Goal: Information Seeking & Learning: Learn about a topic

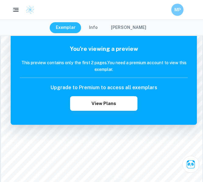
scroll to position [61, 0]
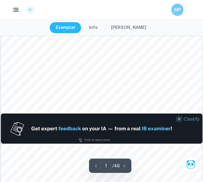
scroll to position [122, 0]
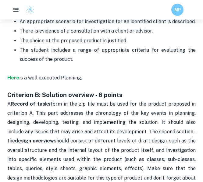
scroll to position [540, 0]
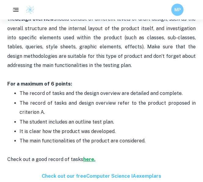
click at [87, 157] on strong "here." at bounding box center [89, 160] width 12 height 6
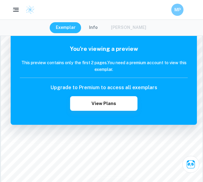
click at [19, 14] on button "button" at bounding box center [15, 9] width 13 height 13
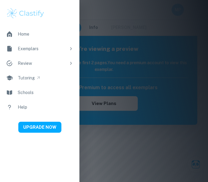
click at [27, 33] on div "Home" at bounding box center [24, 34] width 12 height 7
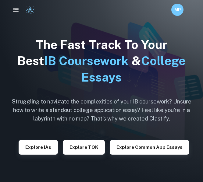
click at [47, 155] on div "The Fast Track To Your Best IB Coursework & College Essays Struggling to naviga…" at bounding box center [101, 96] width 189 height 192
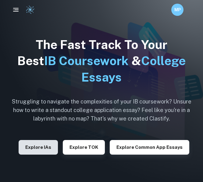
click at [43, 141] on button "Explore IAs" at bounding box center [38, 147] width 39 height 15
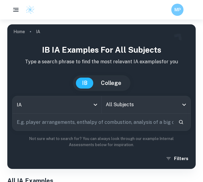
click at [116, 107] on input "All Subjects" at bounding box center [141, 105] width 74 height 12
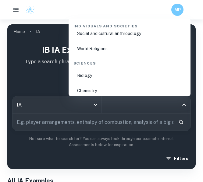
scroll to position [976, 0]
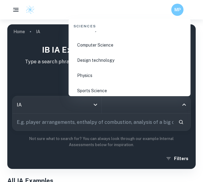
click at [93, 49] on li "Computer Science" at bounding box center [129, 45] width 117 height 14
type input "Computer Science"
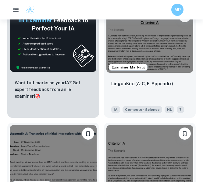
scroll to position [427, 0]
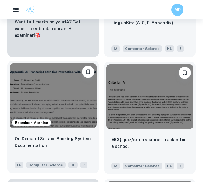
click at [85, 105] on img at bounding box center [53, 95] width 87 height 65
click at [52, 104] on img at bounding box center [53, 95] width 87 height 65
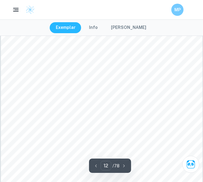
scroll to position [3478, 0]
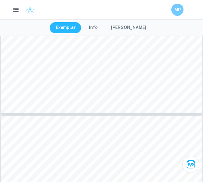
type input "13"
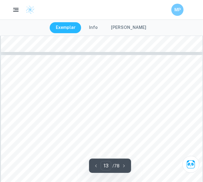
scroll to position [3569, 0]
